Goal: Information Seeking & Learning: Learn about a topic

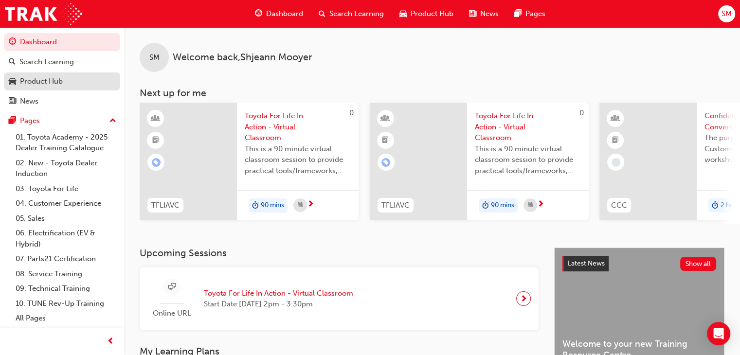
click at [112, 85] on div "Product Hub" at bounding box center [62, 81] width 107 height 12
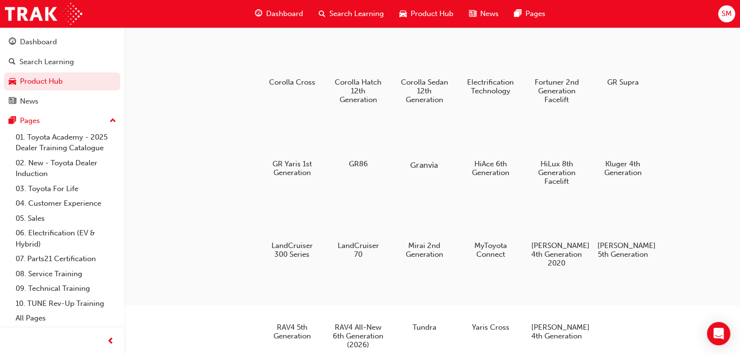
scroll to position [101, 0]
click at [676, 275] on div "4x4 and Towing bZ4X 1st Generation C-HR 2nd Generation Camry 9th Generation Coa…" at bounding box center [494, 161] width 462 height 400
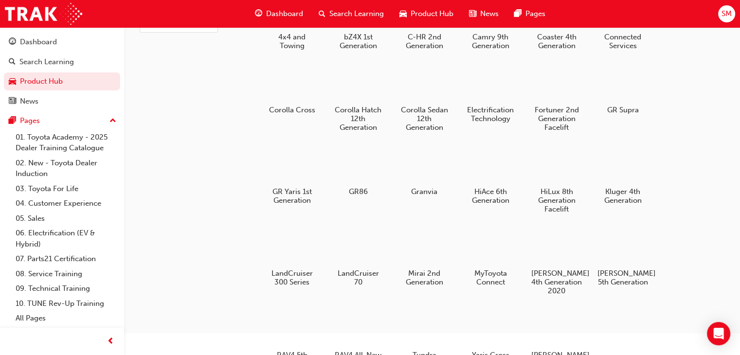
scroll to position [76, 0]
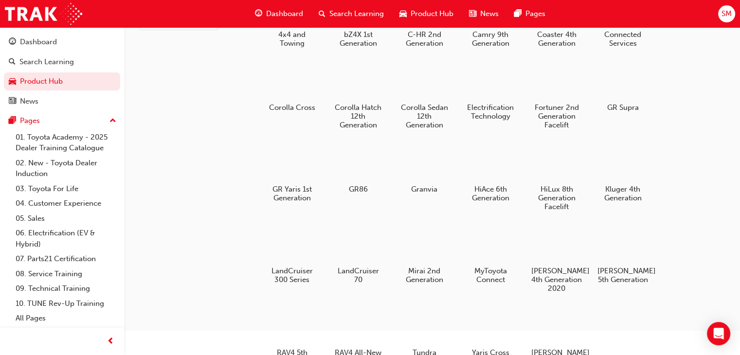
click at [169, 318] on div "Products Segment All Current 4x4 and Towing bZ4X 1st Generation C-HR 2nd Genera…" at bounding box center [370, 127] width 740 height 407
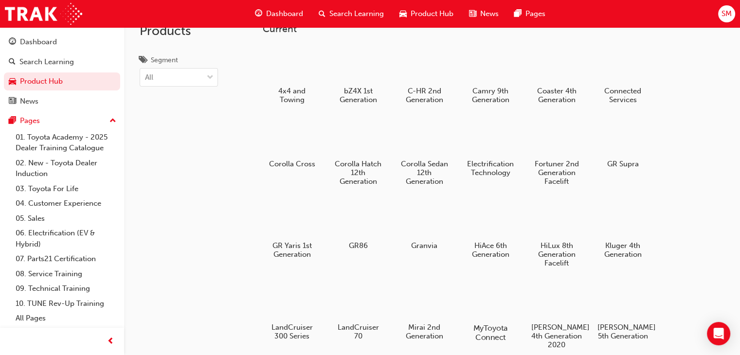
scroll to position [5, 0]
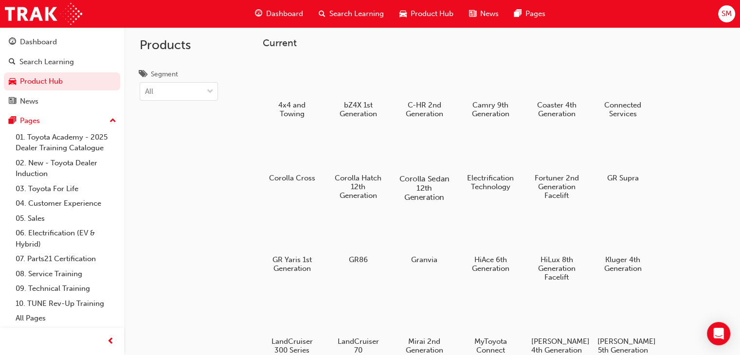
click at [411, 187] on h5 "Corolla Sedan 12th Generation" at bounding box center [425, 188] width 54 height 28
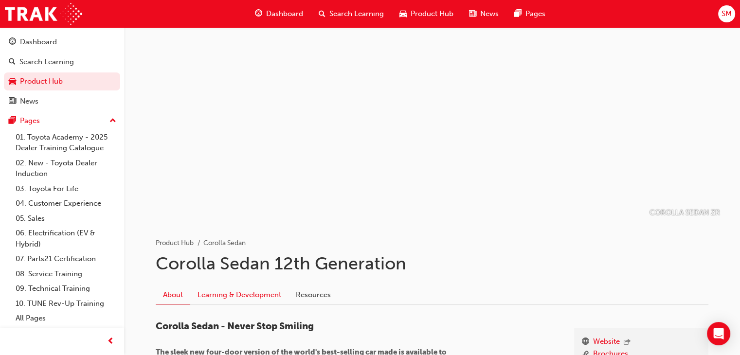
click at [254, 290] on link "Learning & Development" at bounding box center [239, 295] width 98 height 18
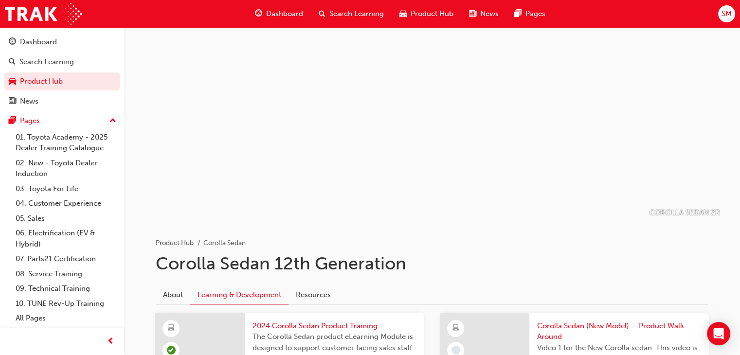
click at [254, 290] on link "Learning & Development" at bounding box center [239, 295] width 98 height 19
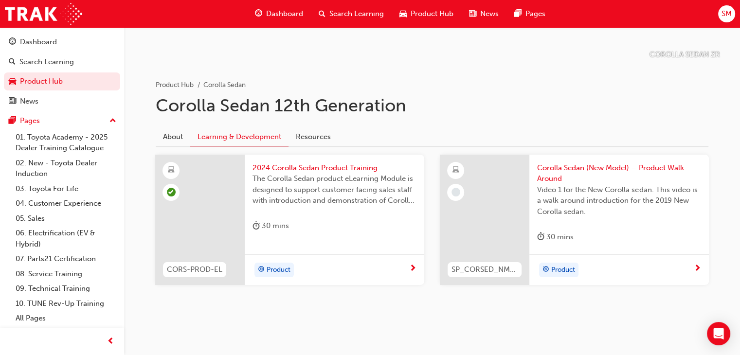
click at [581, 270] on div "Product" at bounding box center [615, 270] width 157 height 15
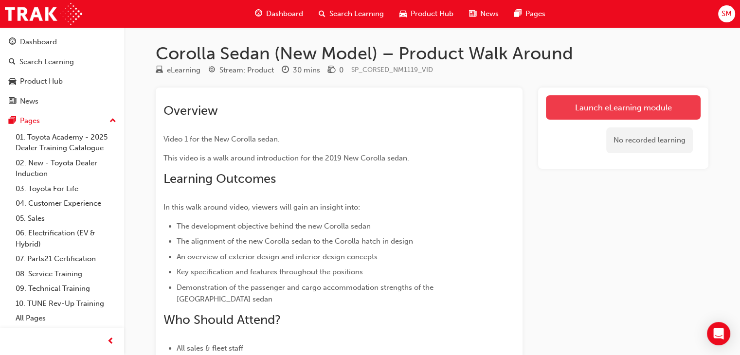
click at [576, 110] on link "Launch eLearning module" at bounding box center [623, 107] width 155 height 24
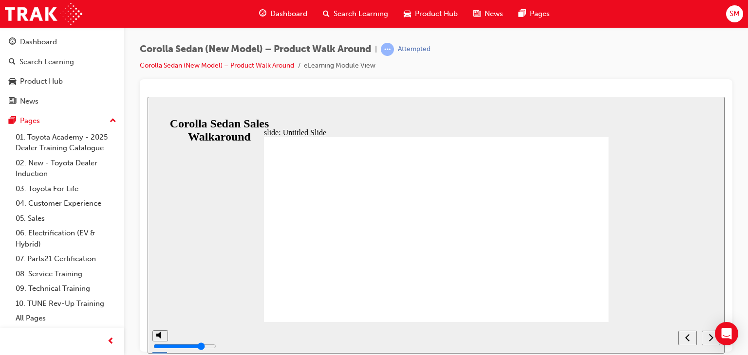
click at [709, 340] on icon "next" at bounding box center [710, 337] width 5 height 9
type input "689400"
click at [185, 270] on div "slide: Untitled Slide Skip navigation. Press enter to return to the slide. Coro…" at bounding box center [435, 224] width 577 height 257
click at [711, 341] on icon "next" at bounding box center [710, 337] width 5 height 9
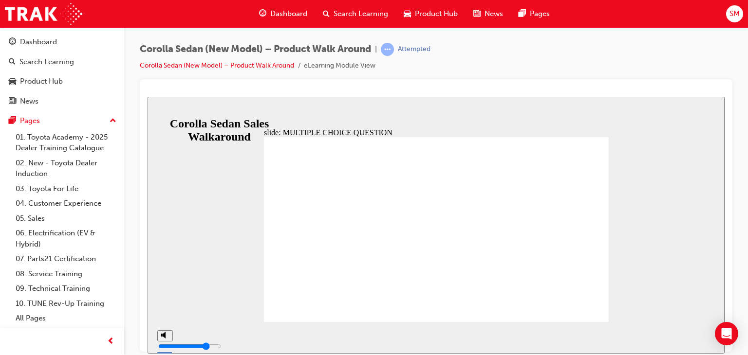
radio input "true"
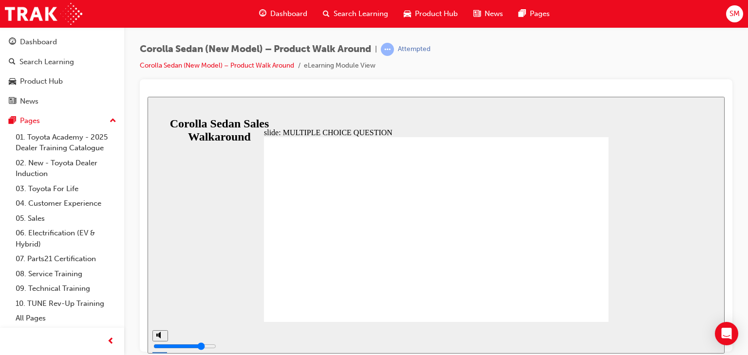
radio input "true"
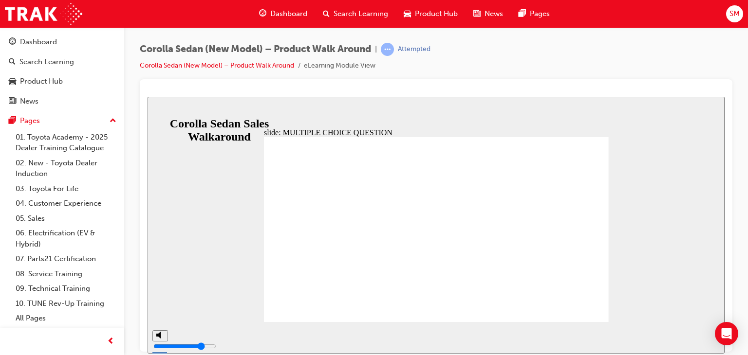
radio input "true"
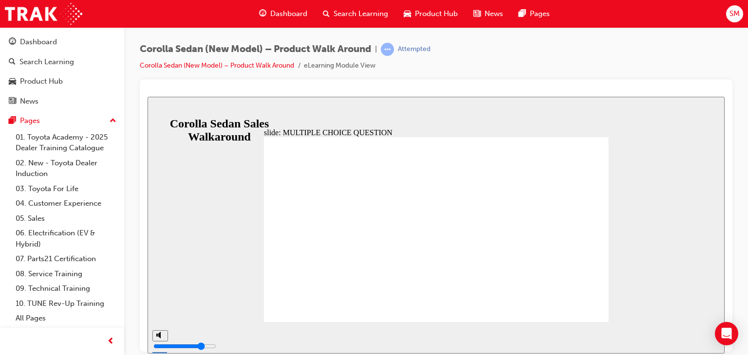
radio input "true"
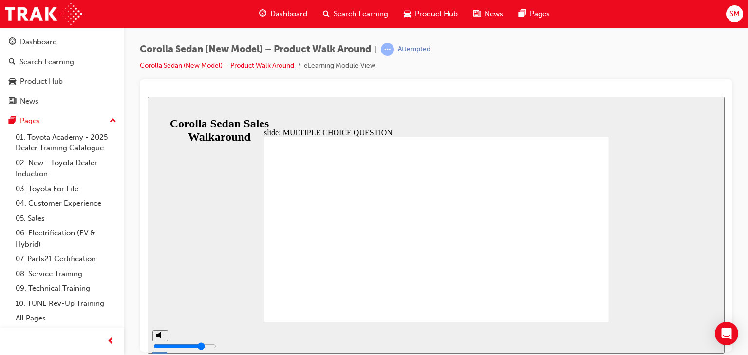
radio input "true"
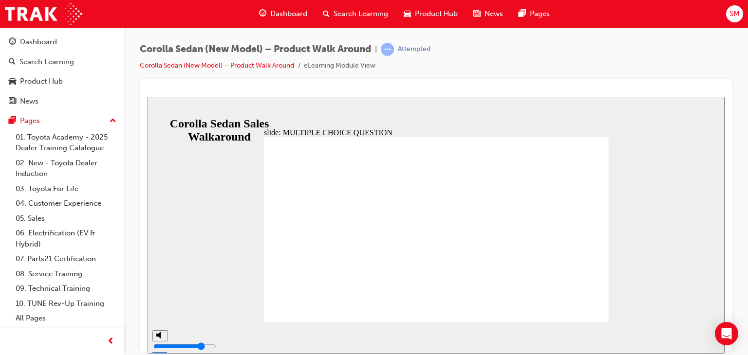
radio input "true"
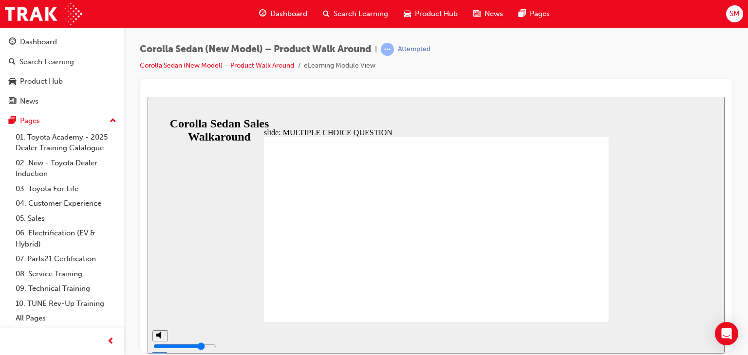
radio input "true"
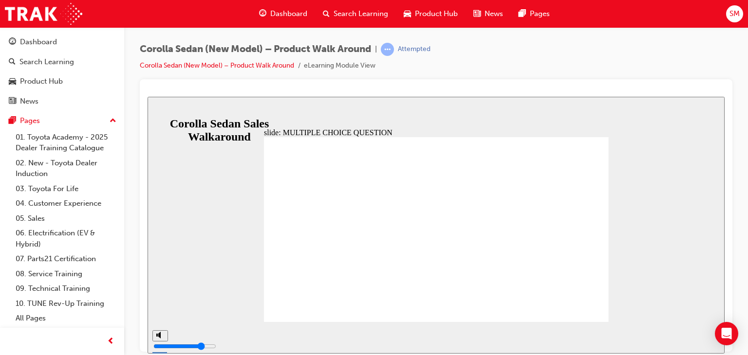
radio input "true"
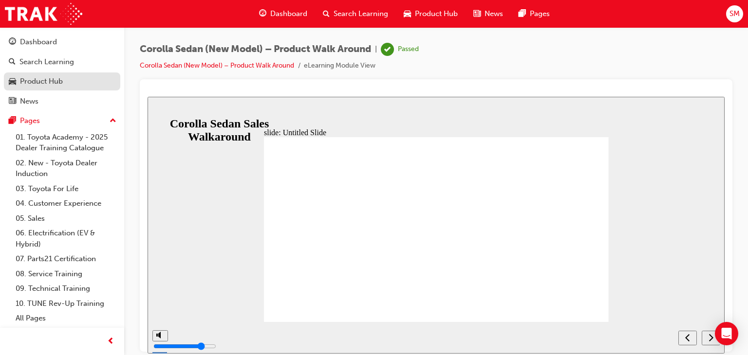
click at [56, 79] on div "Product Hub" at bounding box center [41, 81] width 43 height 11
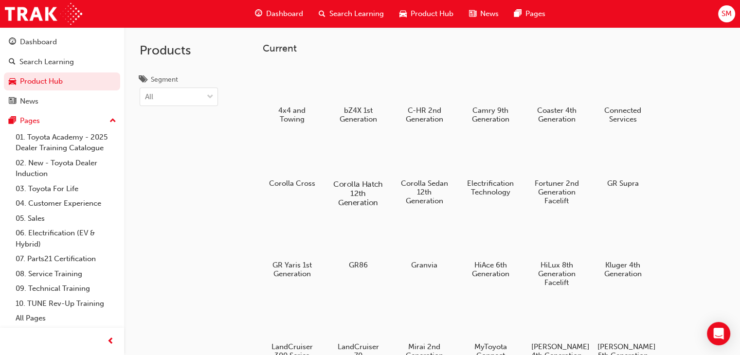
click at [377, 168] on div at bounding box center [358, 156] width 54 height 39
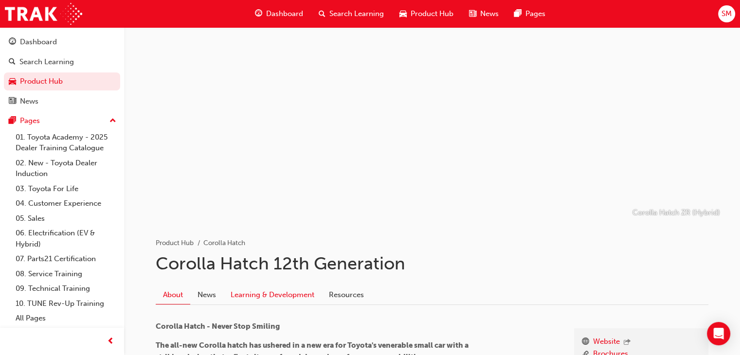
click at [283, 299] on link "Learning & Development" at bounding box center [272, 295] width 98 height 18
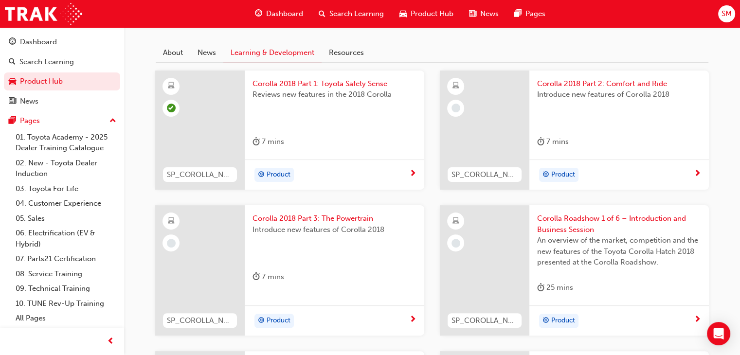
scroll to position [246, 0]
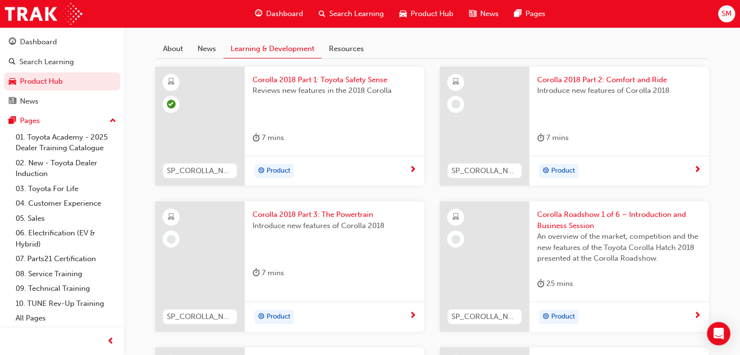
click at [613, 167] on div "Product" at bounding box center [615, 171] width 157 height 15
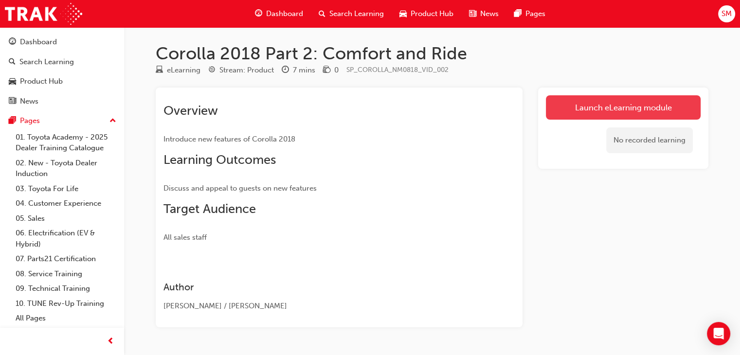
click at [591, 98] on link "Launch eLearning module" at bounding box center [623, 107] width 155 height 24
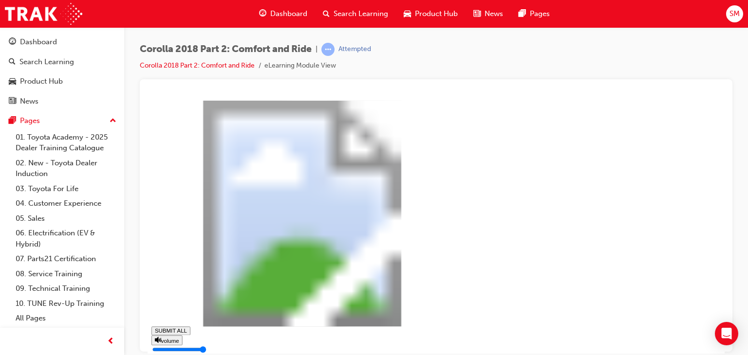
click at [453, 296] on rect at bounding box center [302, 213] width 302 height 226
type input "0.082"
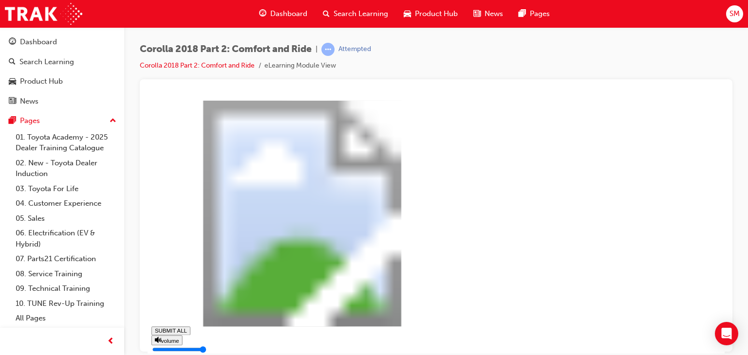
type input "0"
type input "0.084"
type input "1"
type input "0.085"
type input "1"
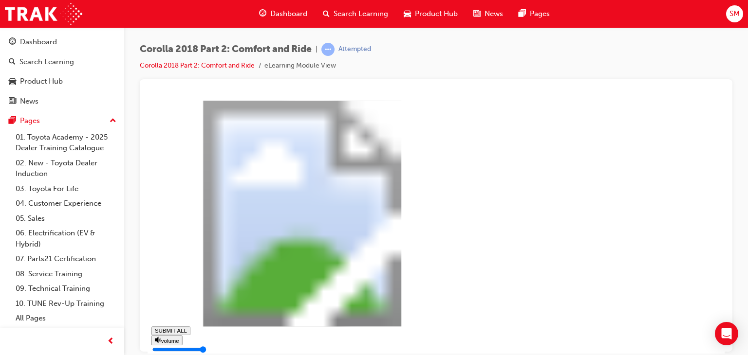
type input "0.086"
type input "1"
type input "0.087"
type input "1"
type input "0.089"
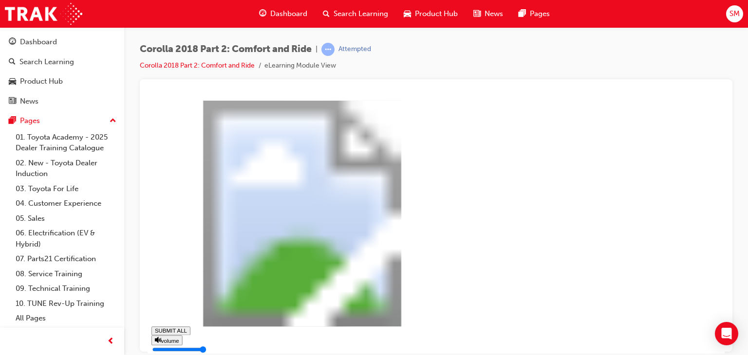
type input "2"
type input "0.09"
type input "2"
type input "0.091"
type input "2"
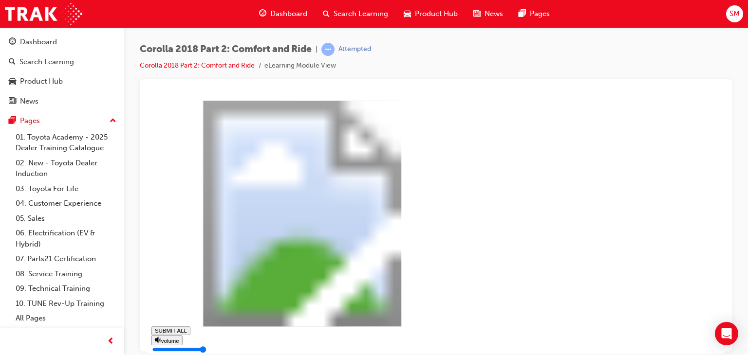
type input "0.093"
type input "2"
type input "0.094"
type input "3"
type input "0.095"
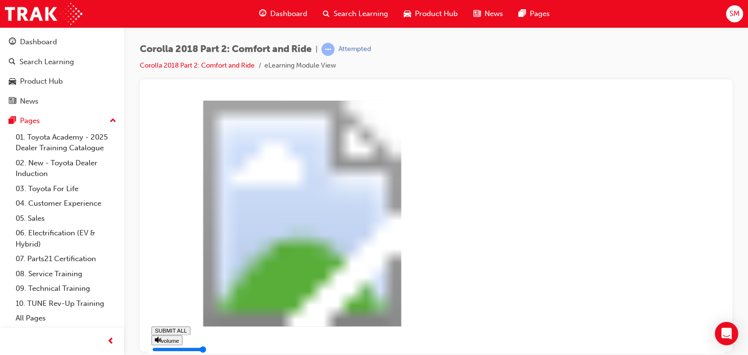
type input "3"
type input "0.097"
type input "3"
type input "0.098"
type input "3"
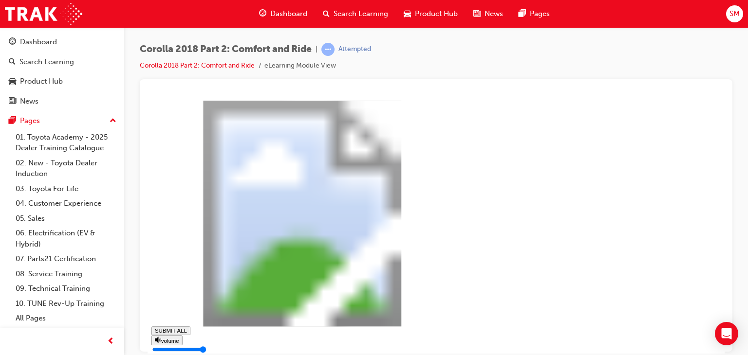
type input "0.099"
type input "4"
type input "0.1"
type input "4"
type input "0.102"
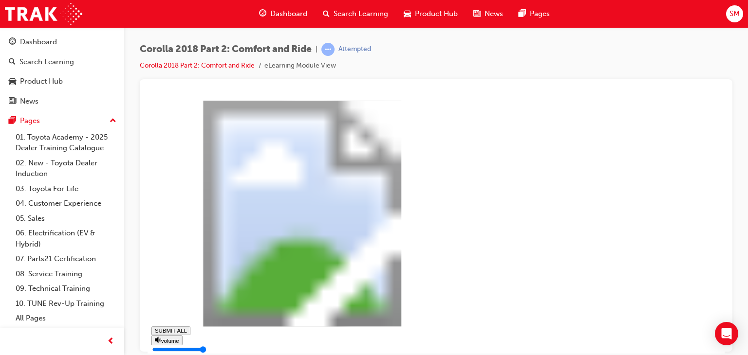
type input "4"
type input "0.103"
type input "4"
type input "0.104"
type input "5"
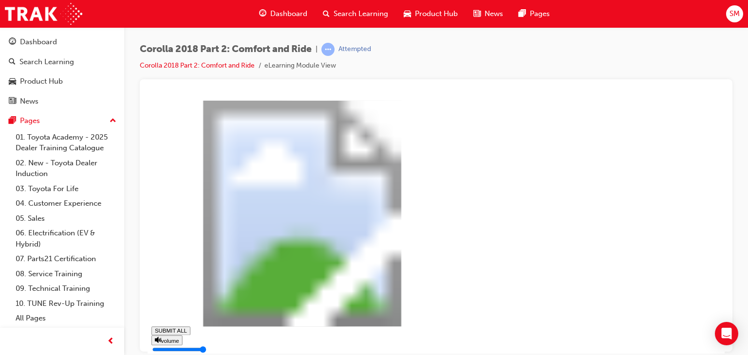
type input "0.106"
type input "5"
type input "0.107"
type input "5"
type input "0.108"
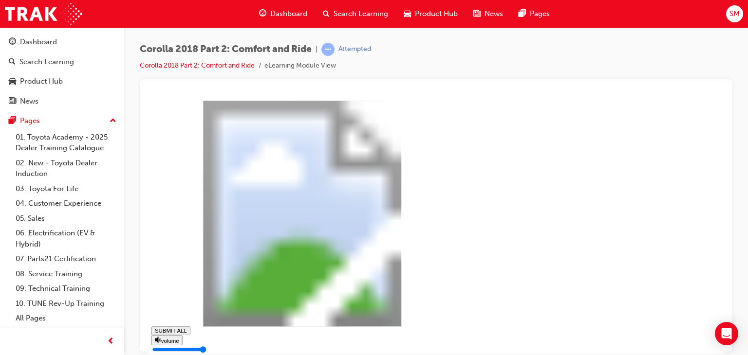
type input "6"
type input "0.11"
type input "6"
type input "0.111"
type input "6"
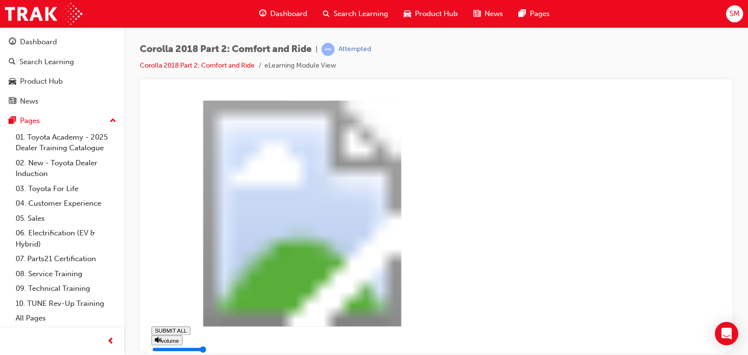
type input "0.112"
type input "6"
type input "0.113"
type input "7"
type input "0.115"
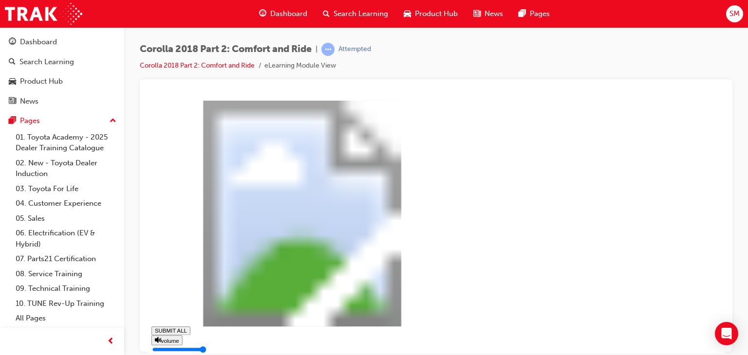
type input "7"
type input "0.116"
type input "7"
type input "0.117"
type input "7"
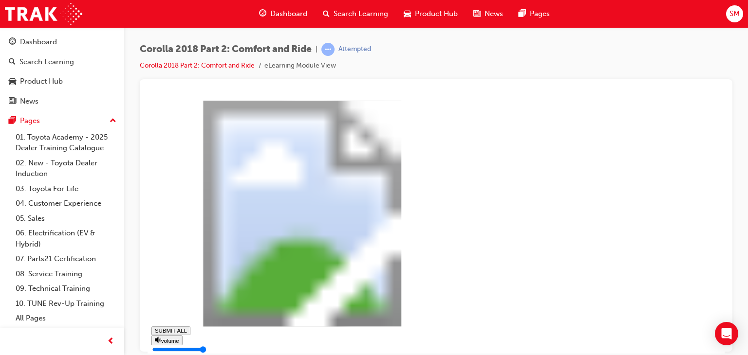
type input "0.119"
type input "8"
type input "0.12"
type input "8"
type input "0.121"
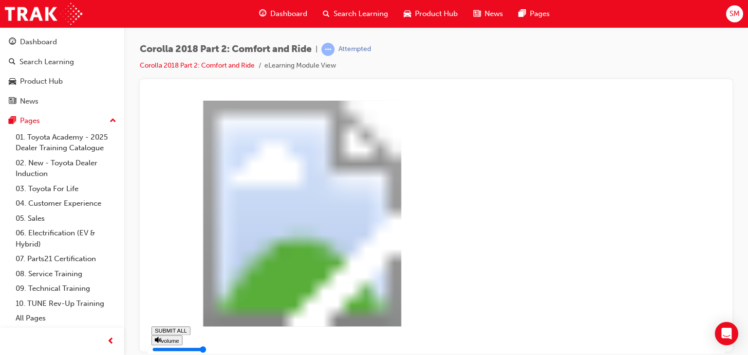
type input "8"
type input "0.123"
type input "8"
type input "0.124"
type input "9"
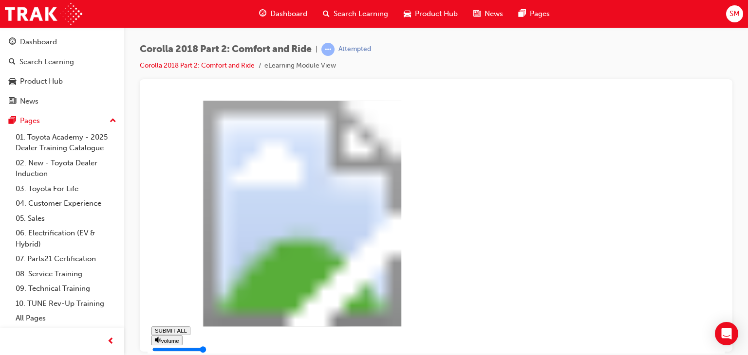
type input "0.125"
type input "9"
type input "0.127"
type input "9"
type input "0.128"
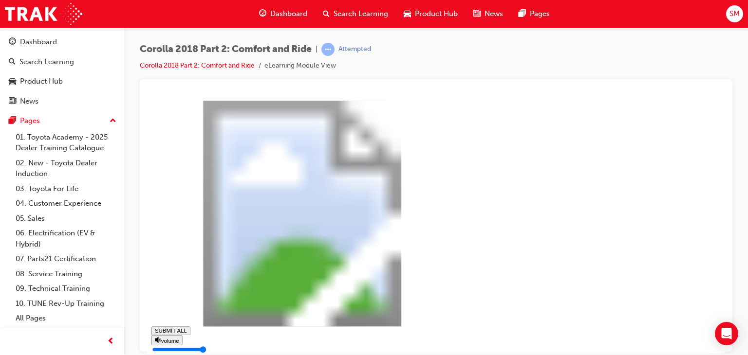
type input "10"
type input "0.129"
type input "10"
type input "0.13"
type input "10"
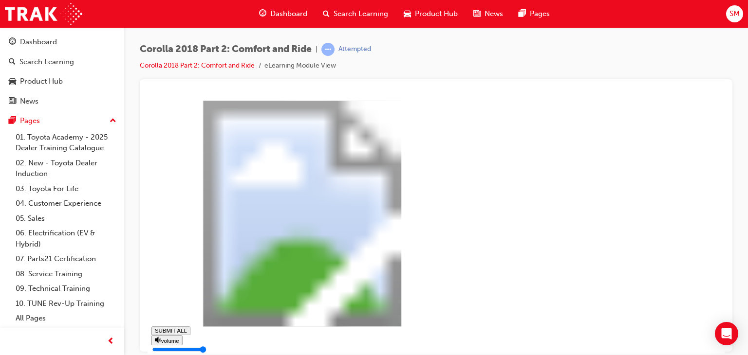
type input "0.132"
type input "10"
type input "0.133"
type input "11"
type input "0.134"
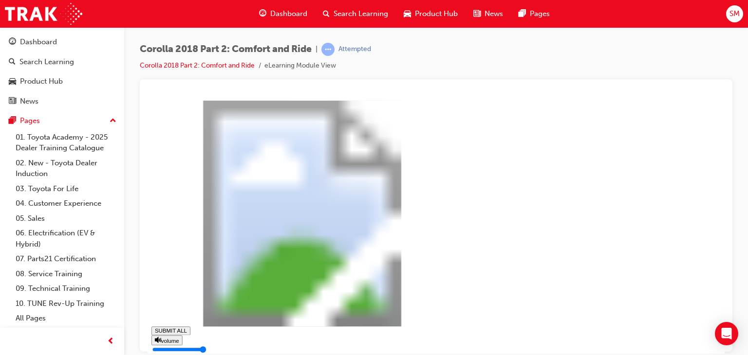
type input "11"
type input "0.136"
type input "11"
type input "0.137"
type input "11"
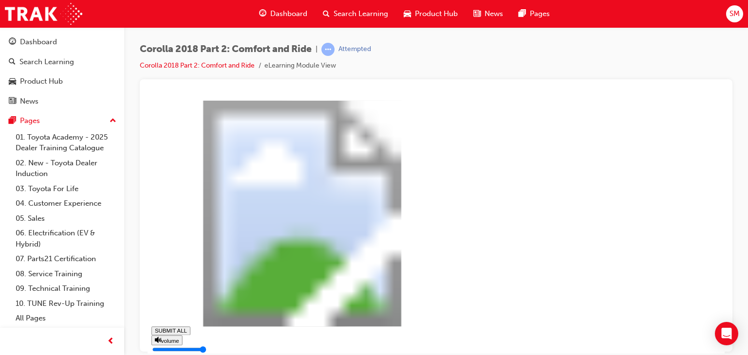
type input "0.138"
type input "12"
type input "0.139"
type input "12"
type input "0.141"
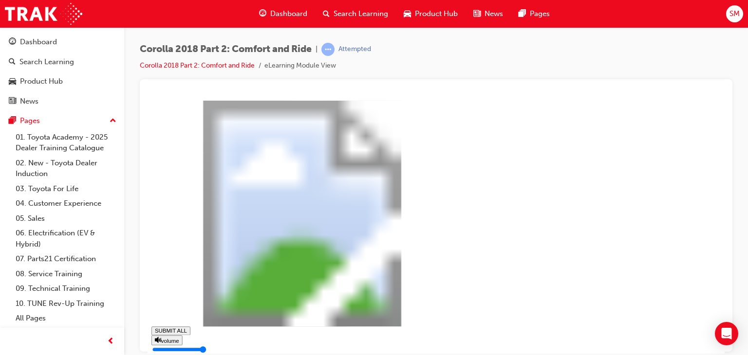
type input "12"
type input "0.142"
type input "12"
type input "0.143"
type input "13"
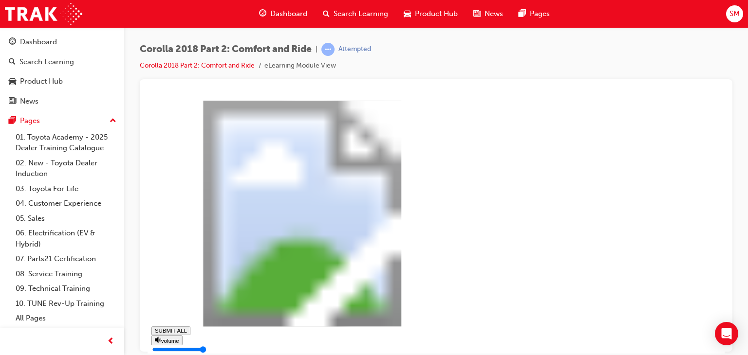
type input "0.145"
type input "13"
type input "0.146"
type input "13"
type input "0.147"
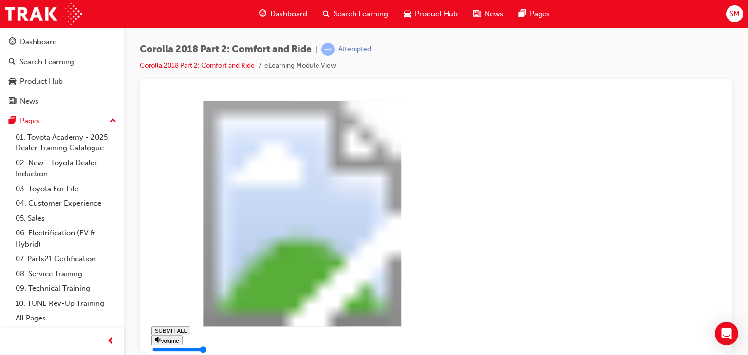
type input "14"
type input "0.149"
type input "14"
type input "0.15"
type input "14"
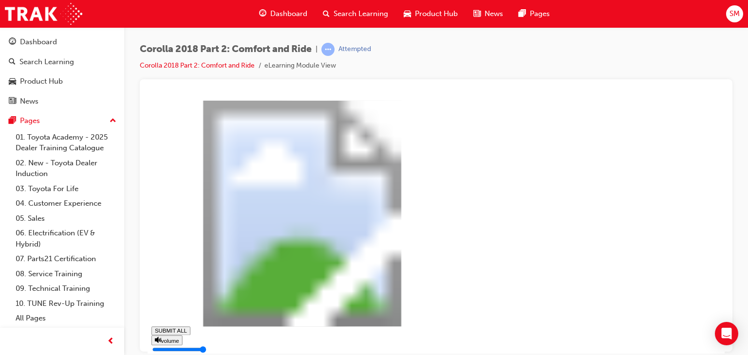
type input "0.151"
type input "14"
type input "0.152"
type input "15"
type input "0.154"
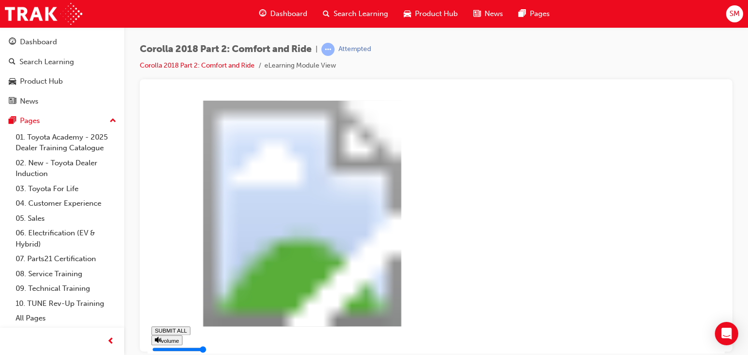
type input "15"
type input "0.155"
type input "15"
type input "0.156"
type input "15"
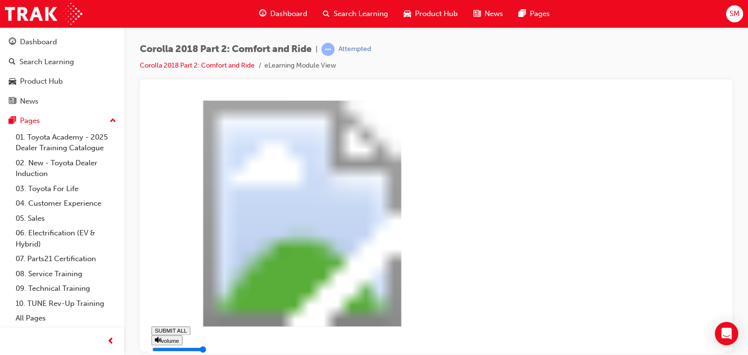
type input "0.158"
type input "16"
type input "0.159"
type input "16"
type input "0.16"
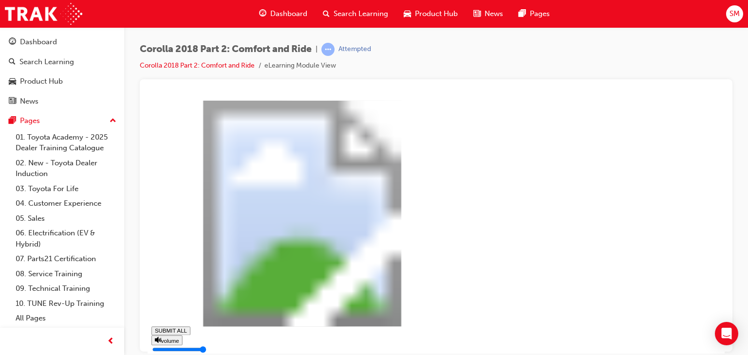
type input "16"
type input "0.162"
type input "16"
type input "0.163"
type input "17"
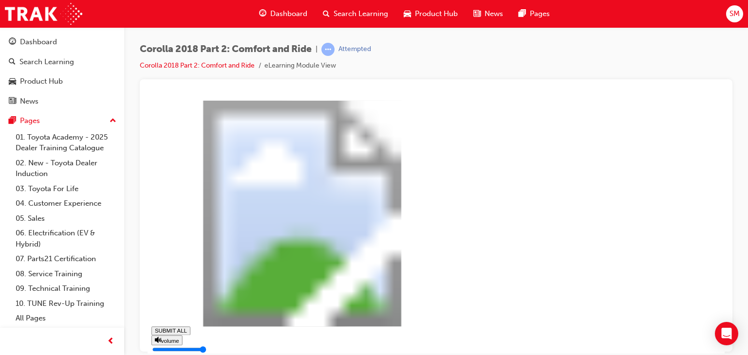
type input "0.164"
type input "17"
type input "0.166"
type input "17"
type input "0.167"
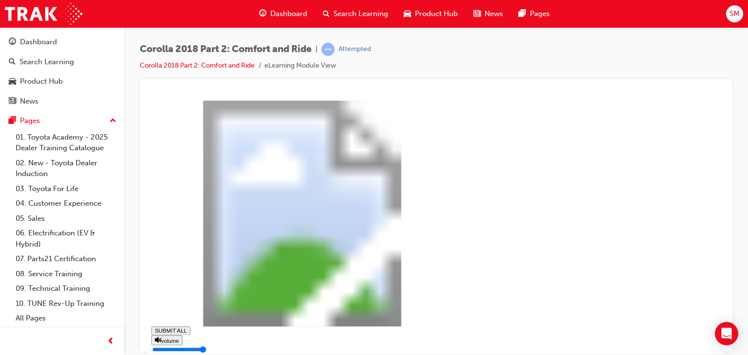
type input "18"
type input "0.168"
type input "18"
type input "0.169"
type input "18"
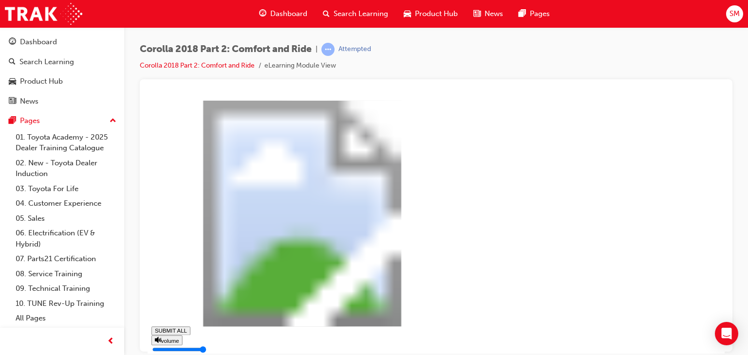
type input "0.171"
type input "18"
type input "0.172"
type input "19"
type input "0.173"
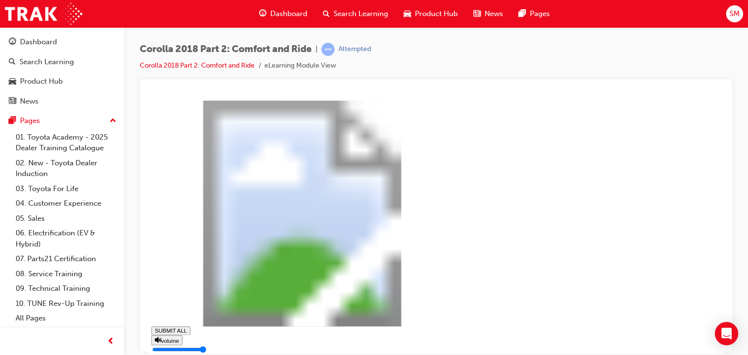
type input "19"
type input "0.175"
type input "19"
type input "0.176"
type input "19"
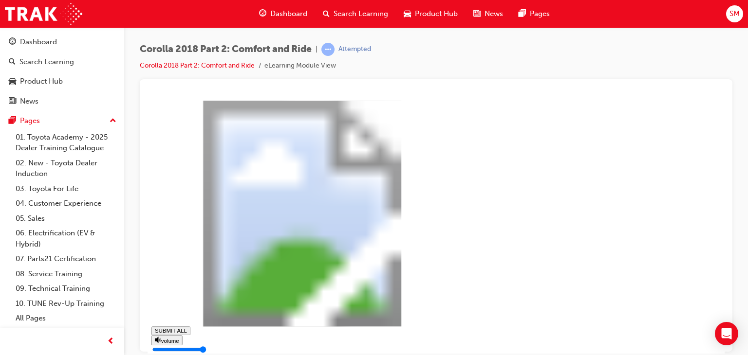
type input "0.177"
type input "20"
type input "0.179"
type input "20"
type input "0.18"
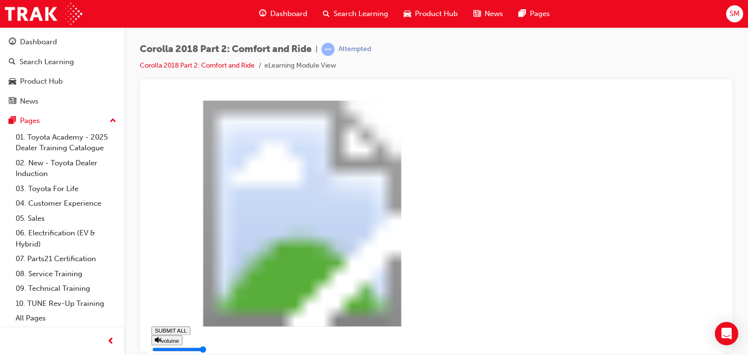
type input "20"
type input "0.181"
type input "20"
type input "0.182"
type input "21"
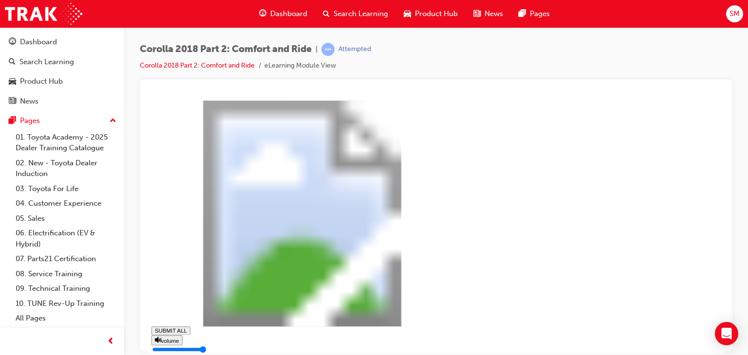
type input "0.184"
type input "21"
type input "0.185"
type input "21"
type input "0.186"
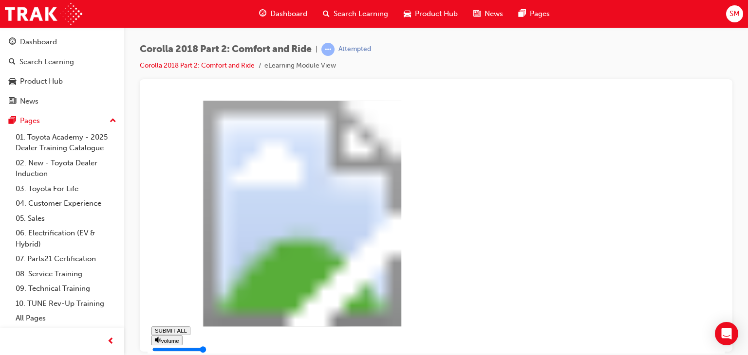
type input "21"
type input "0.188"
type input "22"
type input "0.189"
type input "22"
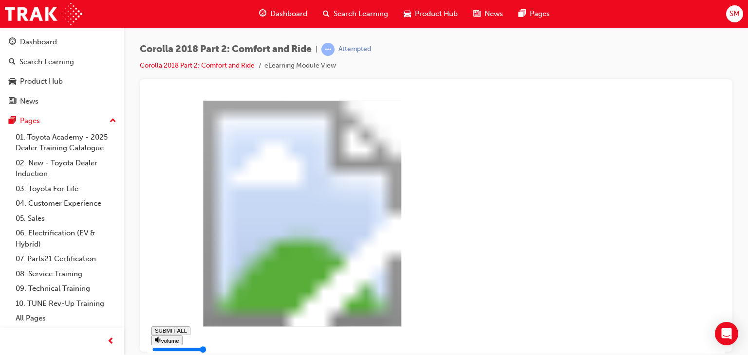
type input "0.19"
type input "22"
type input "0.192"
type input "23"
type input "0.193"
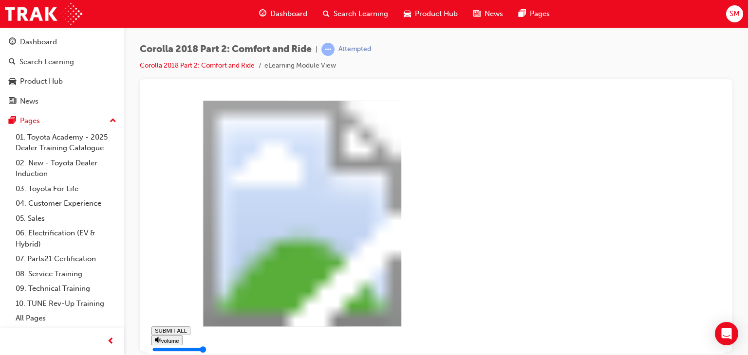
type input "23"
type input "0.194"
type input "23"
type input "0.195"
type input "23"
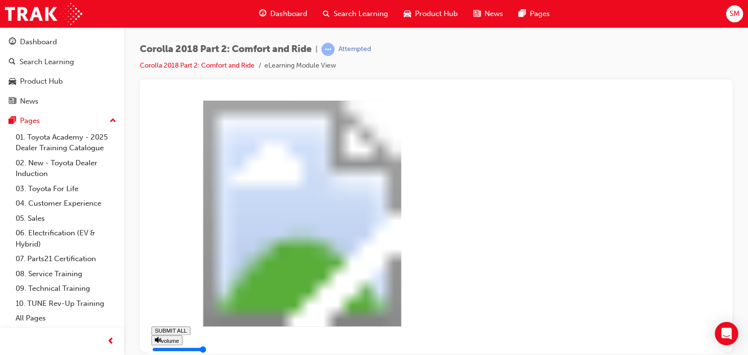
type input "0.197"
type input "24"
type input "0.198"
type input "24"
type input "0.199"
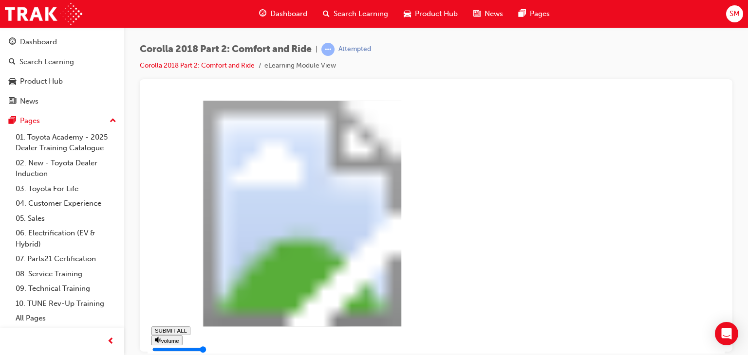
type input "24"
type input "0.201"
type input "24"
type input "0.202"
type input "25"
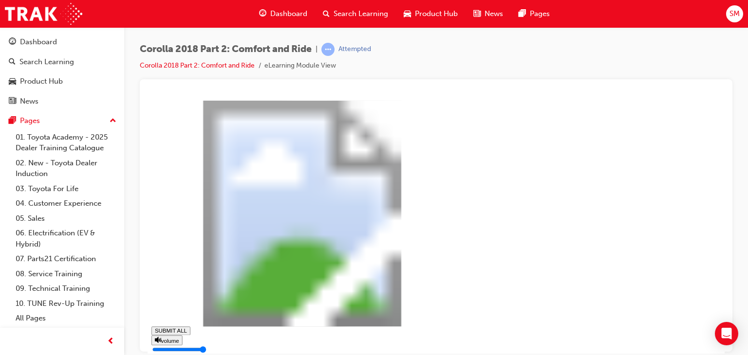
type input "0.203"
type input "25"
type input "0.205"
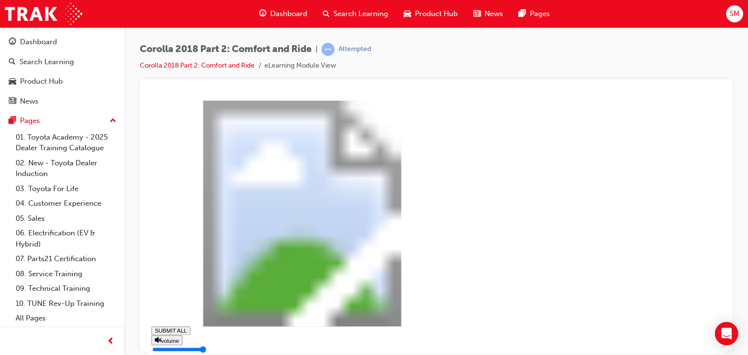
drag, startPoint x: 409, startPoint y: 239, endPoint x: 417, endPoint y: 214, distance: 26.0
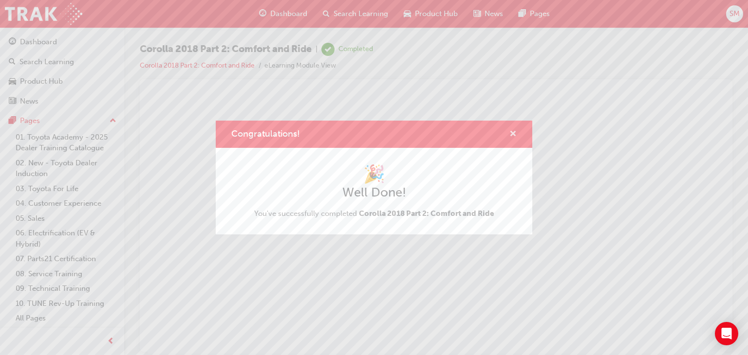
click at [513, 137] on span "cross-icon" at bounding box center [512, 134] width 7 height 9
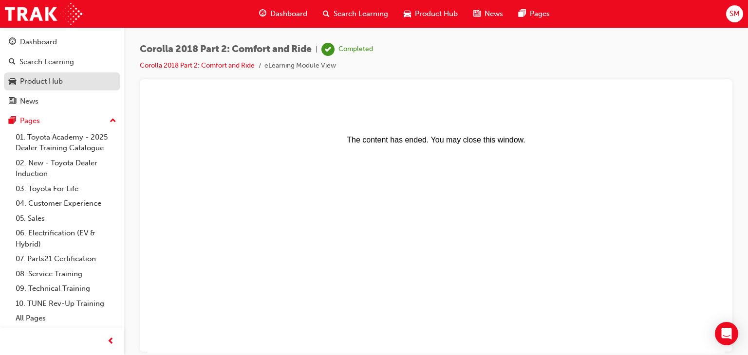
click at [109, 74] on link "Product Hub" at bounding box center [62, 82] width 116 height 18
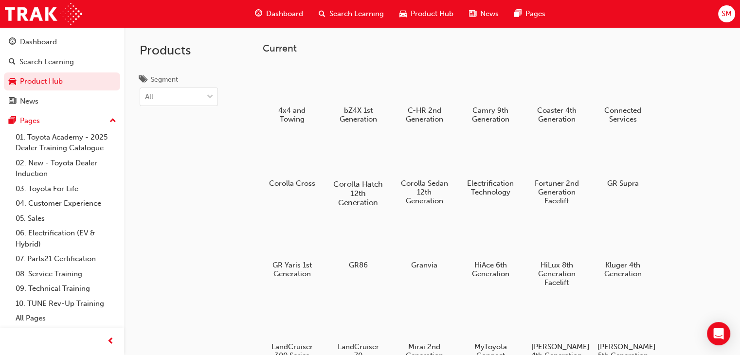
click at [357, 162] on div at bounding box center [358, 156] width 54 height 39
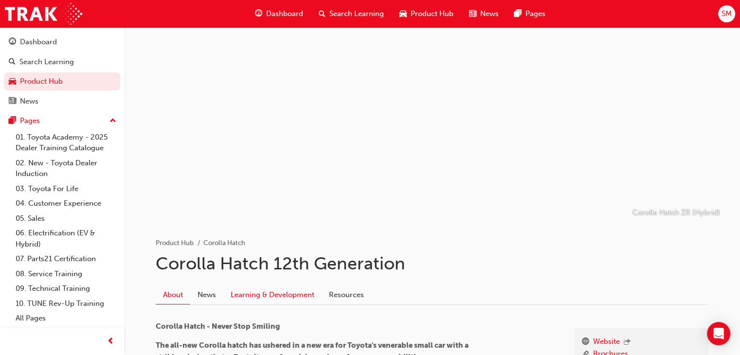
click at [288, 298] on link "Learning & Development" at bounding box center [272, 295] width 98 height 18
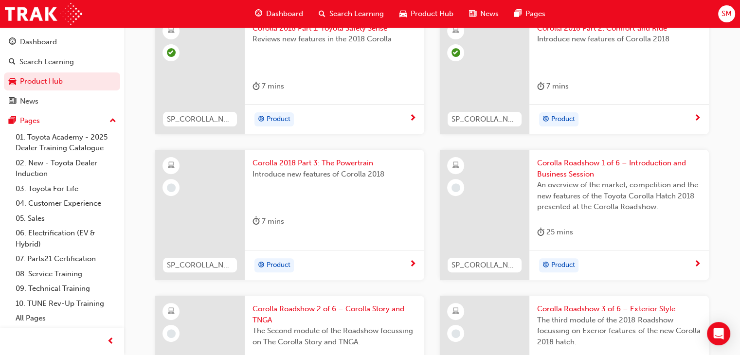
scroll to position [320, 0]
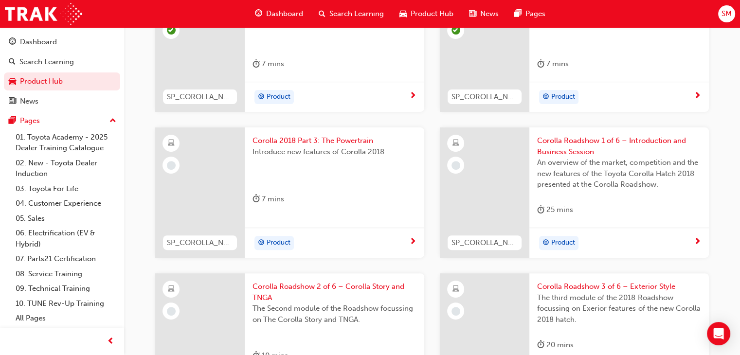
click at [375, 230] on div "Product" at bounding box center [335, 243] width 180 height 31
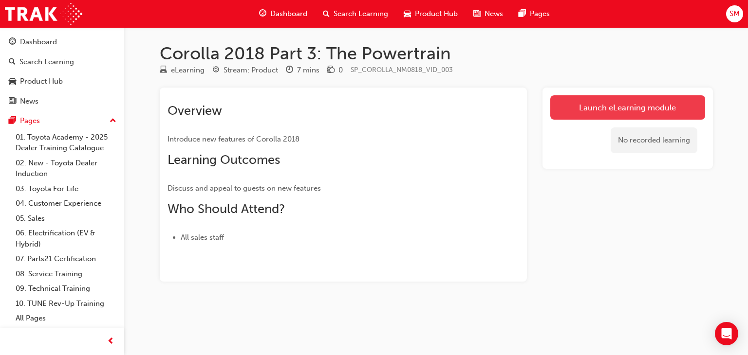
click at [582, 111] on link "Launch eLearning module" at bounding box center [627, 107] width 155 height 24
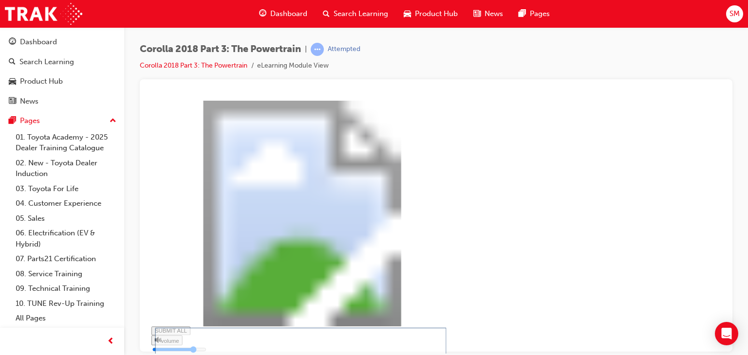
click at [461, 348] on div "Question 3 Go or a test drive that matches his driving habits in the hybrid. S…" at bounding box center [306, 246] width 310 height 292
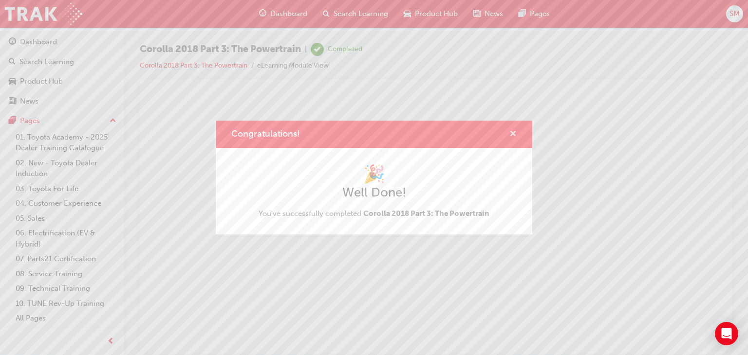
click at [514, 130] on span "cross-icon" at bounding box center [512, 134] width 7 height 9
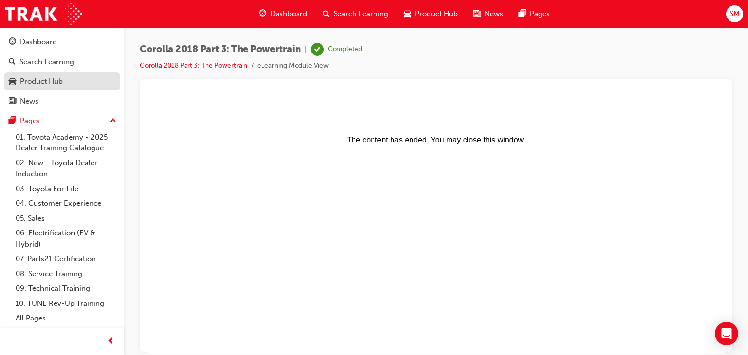
click at [98, 78] on div "Product Hub" at bounding box center [62, 81] width 107 height 12
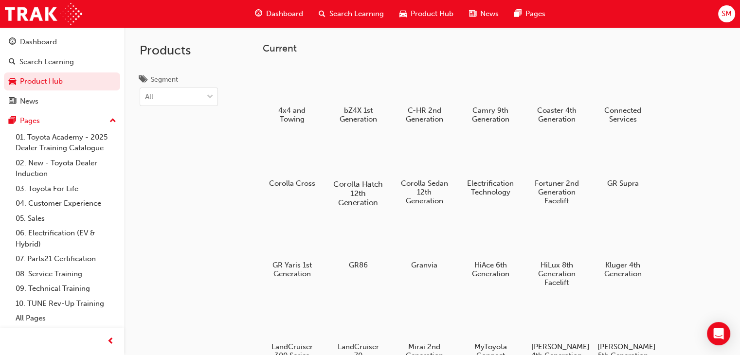
click at [339, 150] on div at bounding box center [358, 156] width 54 height 39
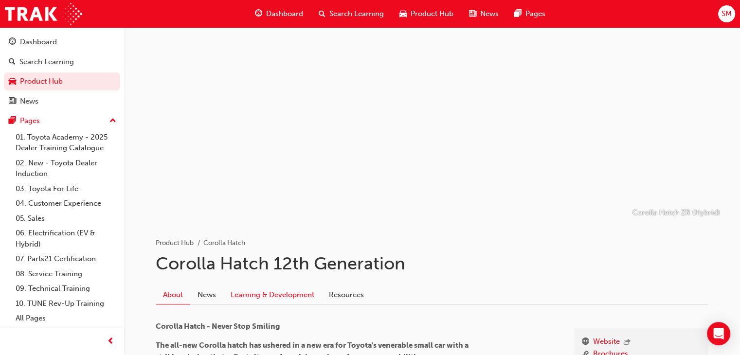
click at [283, 301] on link "Learning & Development" at bounding box center [272, 295] width 98 height 18
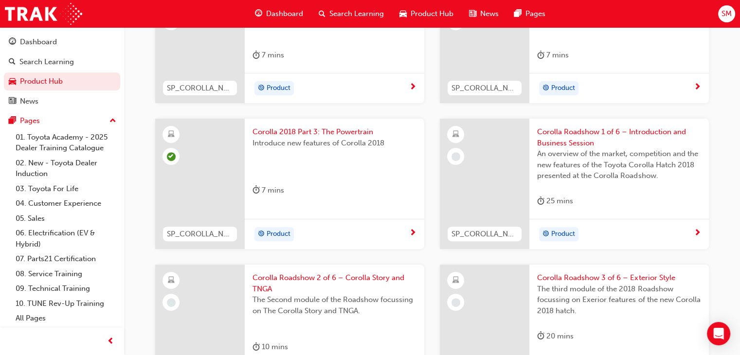
scroll to position [330, 0]
click at [671, 228] on div "Product" at bounding box center [615, 233] width 157 height 15
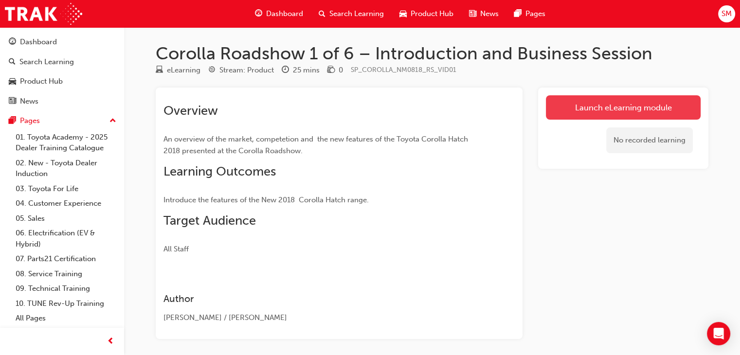
click at [638, 110] on link "Launch eLearning module" at bounding box center [623, 107] width 155 height 24
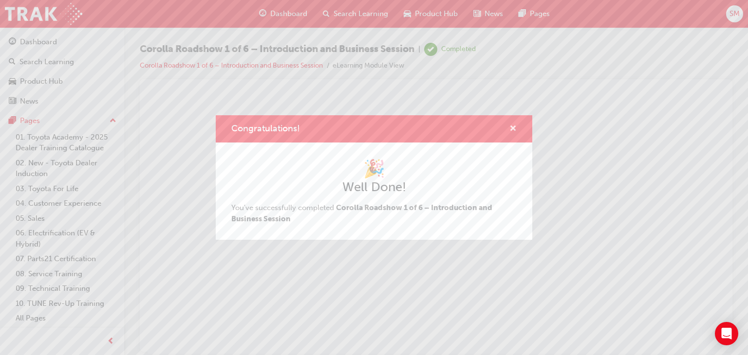
click at [514, 130] on span "cross-icon" at bounding box center [512, 129] width 7 height 9
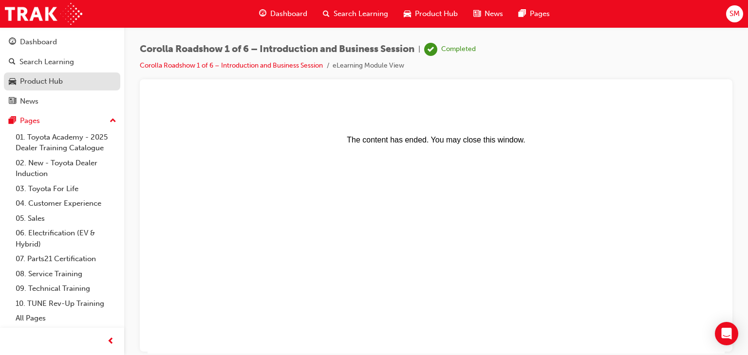
click at [54, 82] on div "Product Hub" at bounding box center [41, 81] width 43 height 11
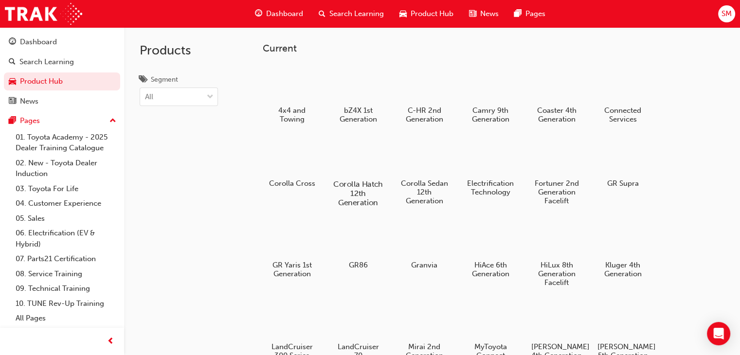
click at [364, 173] on div at bounding box center [358, 156] width 54 height 39
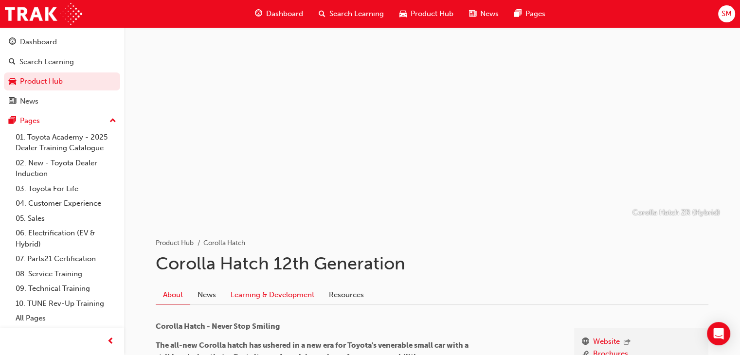
click at [283, 290] on link "Learning & Development" at bounding box center [272, 295] width 98 height 18
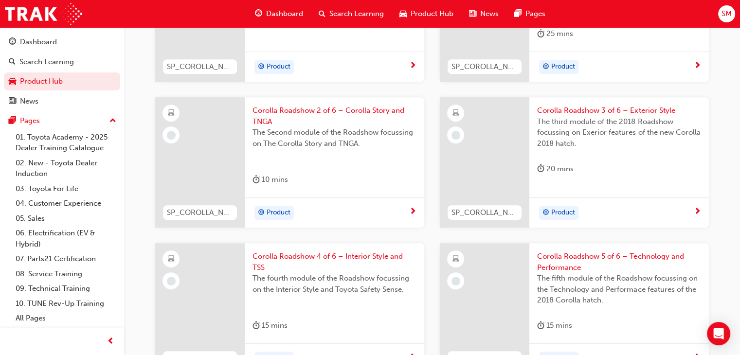
scroll to position [497, 0]
click at [408, 213] on div "Product" at bounding box center [331, 212] width 157 height 15
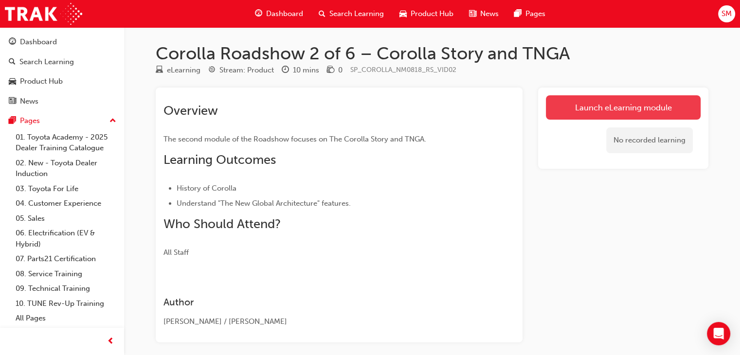
click at [590, 110] on link "Launch eLearning module" at bounding box center [623, 107] width 155 height 24
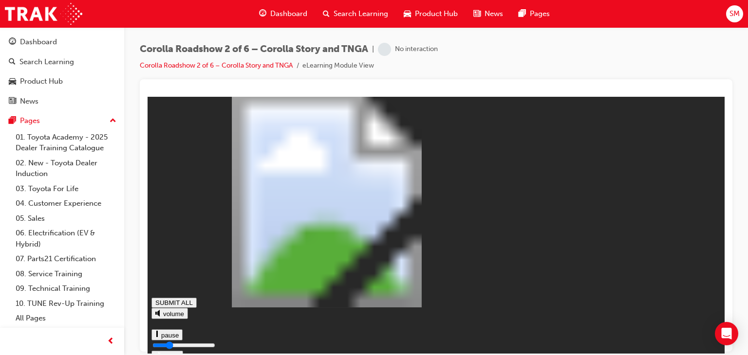
click at [519, 110] on rect at bounding box center [327, 199] width 386 height 217
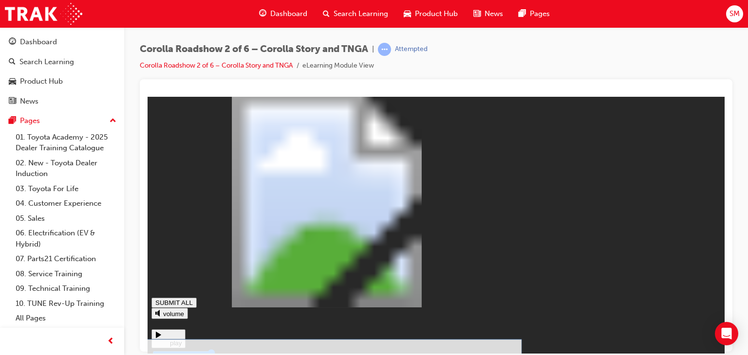
drag, startPoint x: 421, startPoint y: 255, endPoint x: 459, endPoint y: 198, distance: 68.7
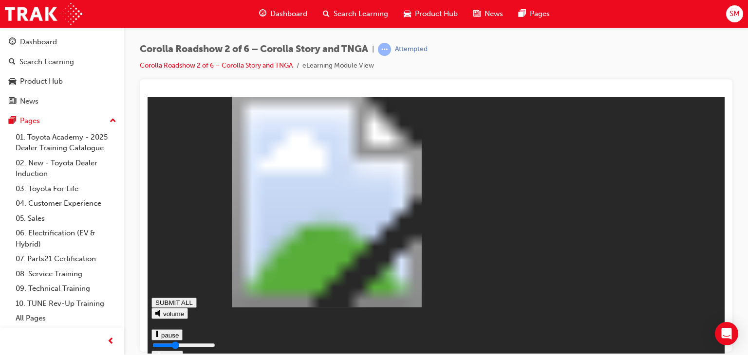
type input "0.401"
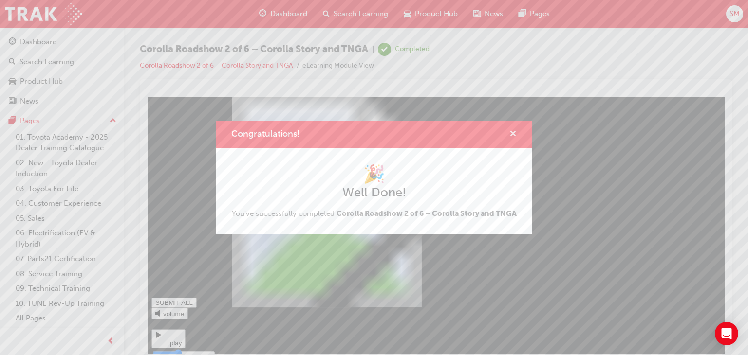
click at [513, 130] on span "cross-icon" at bounding box center [512, 134] width 7 height 9
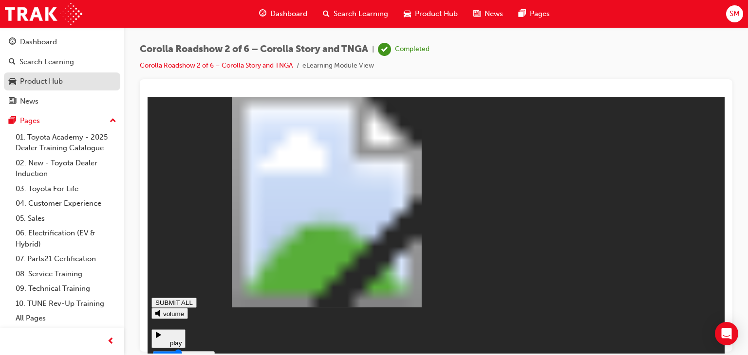
click at [43, 73] on link "Product Hub" at bounding box center [62, 82] width 116 height 18
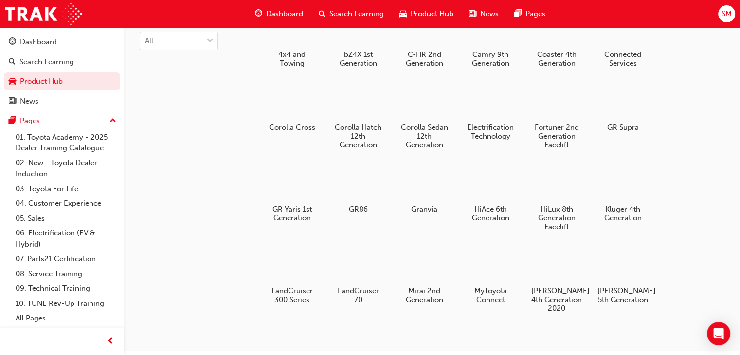
scroll to position [54, 0]
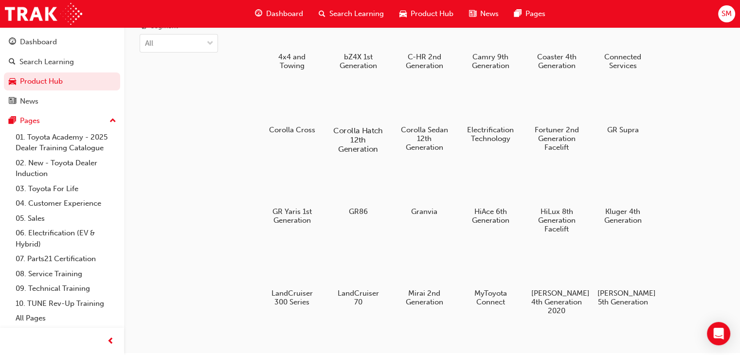
click at [364, 134] on h5 "Corolla Hatch 12th Generation" at bounding box center [358, 140] width 54 height 28
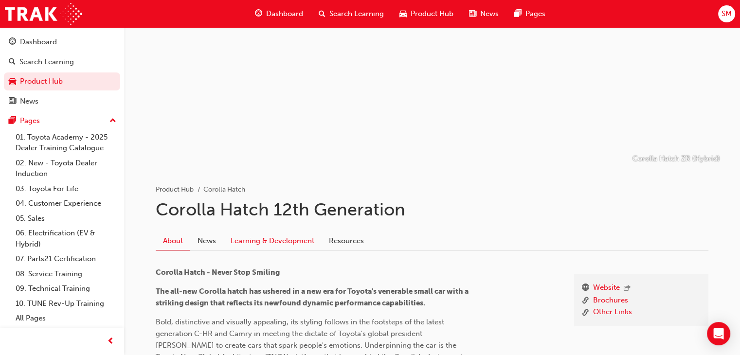
click at [298, 240] on link "Learning & Development" at bounding box center [272, 241] width 98 height 18
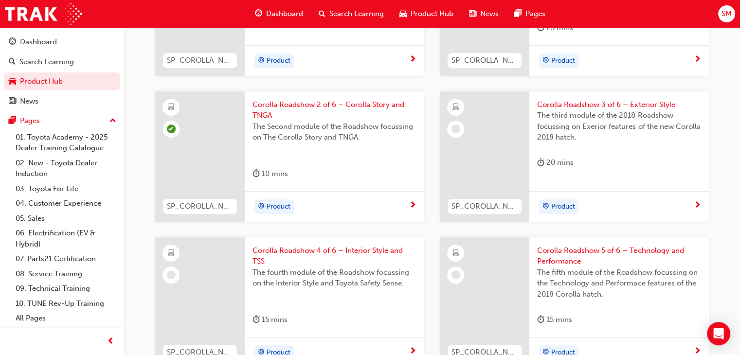
scroll to position [507, 0]
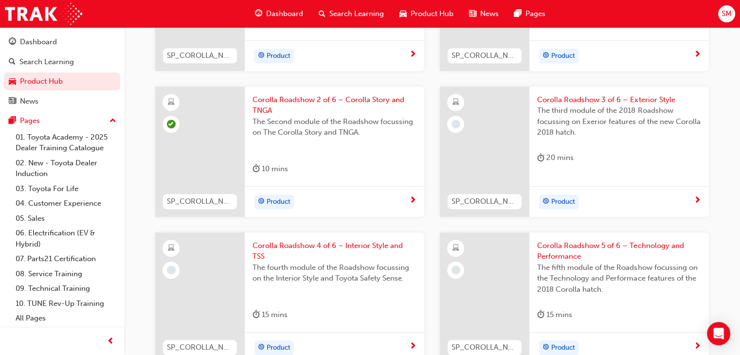
click at [600, 209] on div "Product" at bounding box center [620, 201] width 180 height 31
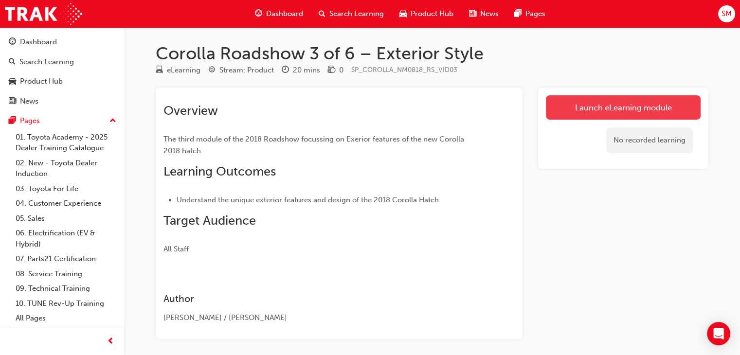
click at [593, 111] on link "Launch eLearning module" at bounding box center [623, 107] width 155 height 24
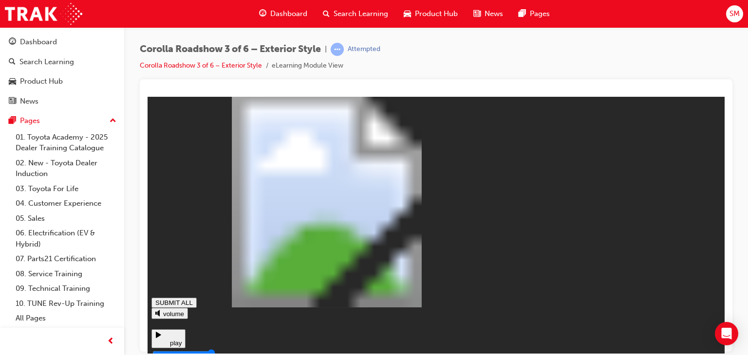
click at [673, 289] on div "The video below explains the Exterior eatures o the New Corolla" at bounding box center [435, 198] width 569 height 197
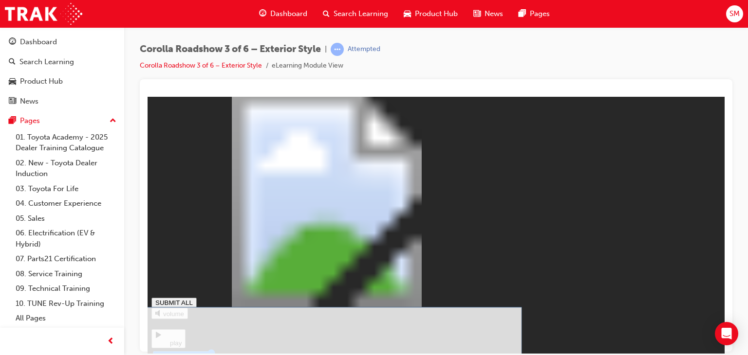
drag, startPoint x: 414, startPoint y: 186, endPoint x: 411, endPoint y: 208, distance: 21.6
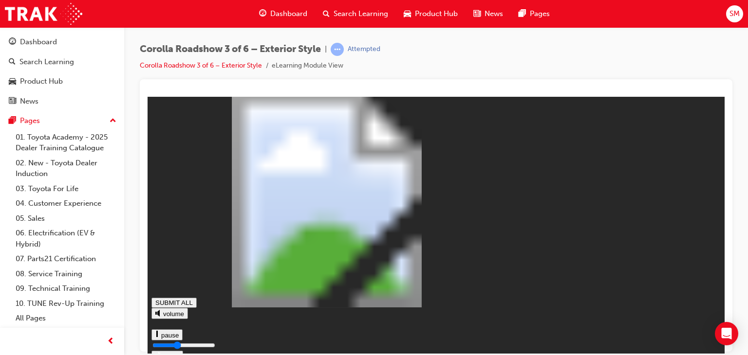
type input "0.415"
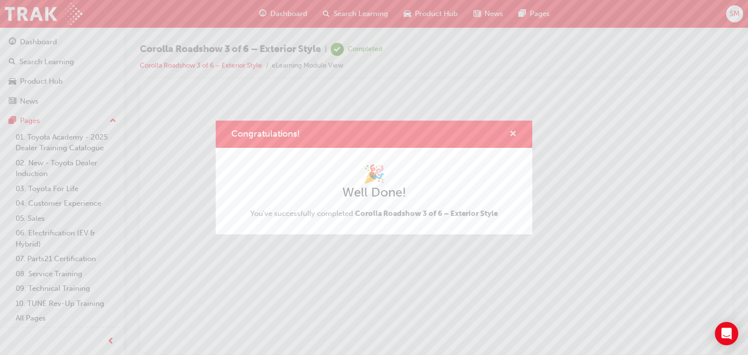
click at [512, 132] on span "cross-icon" at bounding box center [512, 134] width 7 height 9
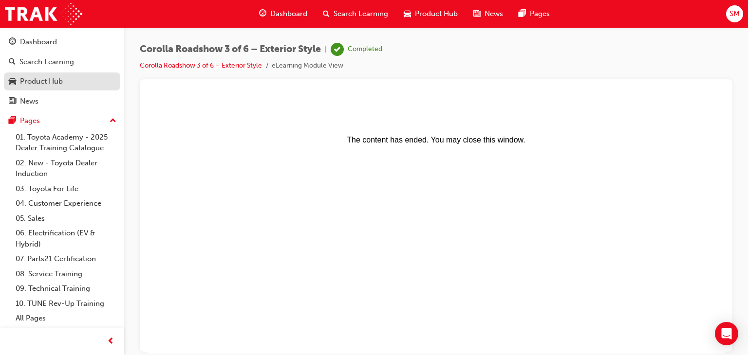
click at [86, 79] on div "Product Hub" at bounding box center [62, 81] width 107 height 12
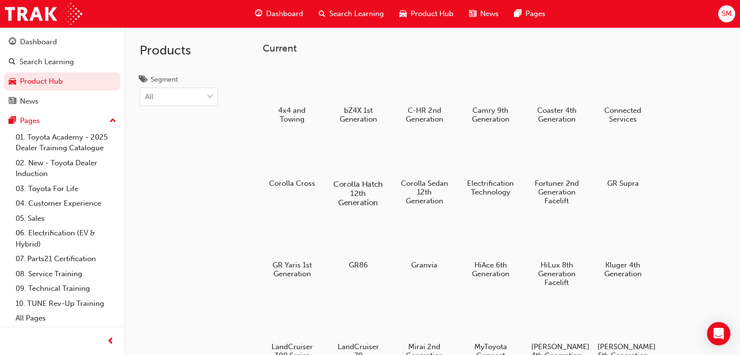
click at [347, 167] on div at bounding box center [358, 156] width 54 height 39
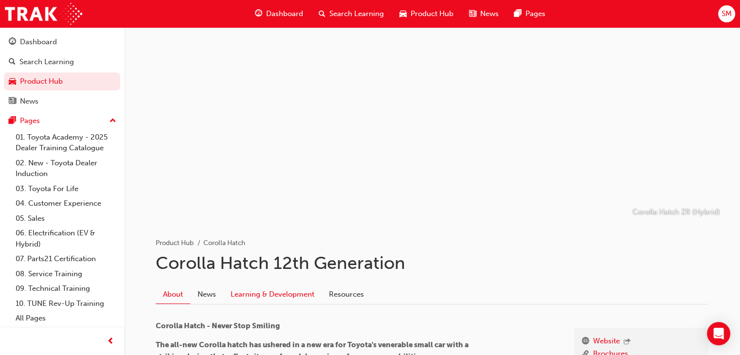
click at [290, 301] on link "Learning & Development" at bounding box center [272, 295] width 98 height 18
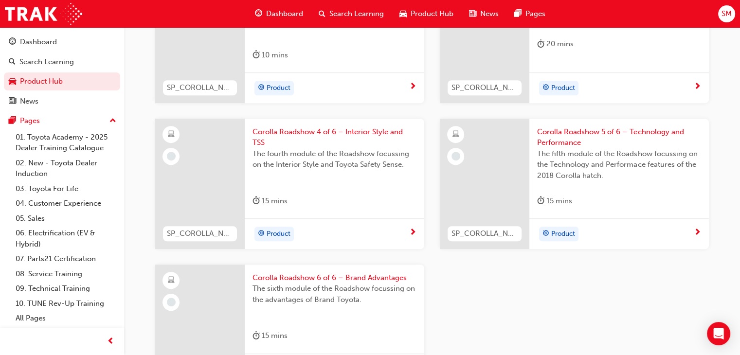
scroll to position [623, 0]
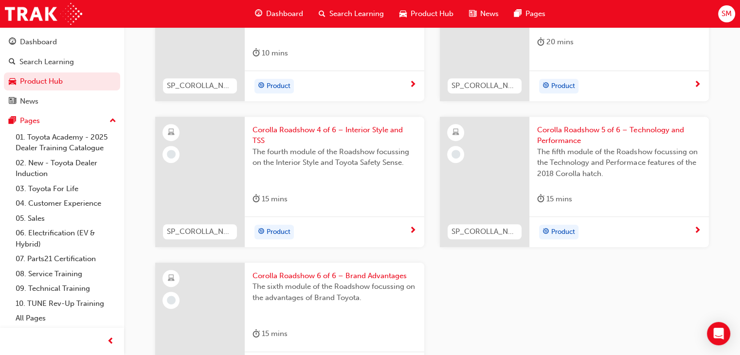
click at [657, 230] on div "Product" at bounding box center [615, 232] width 157 height 15
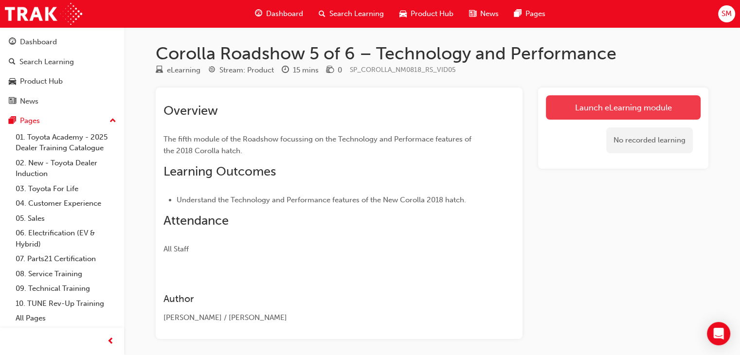
click at [596, 107] on link "Launch eLearning module" at bounding box center [623, 107] width 155 height 24
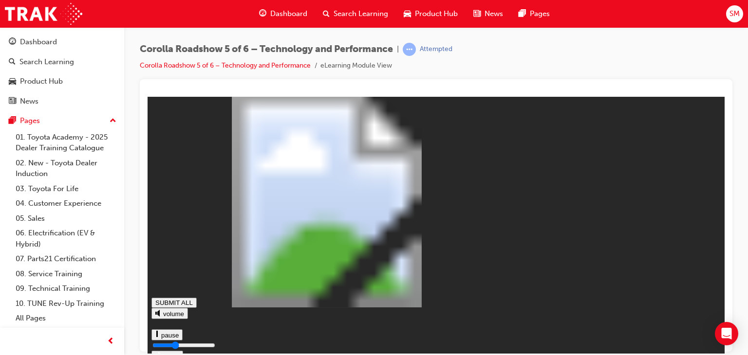
type input "0.376"
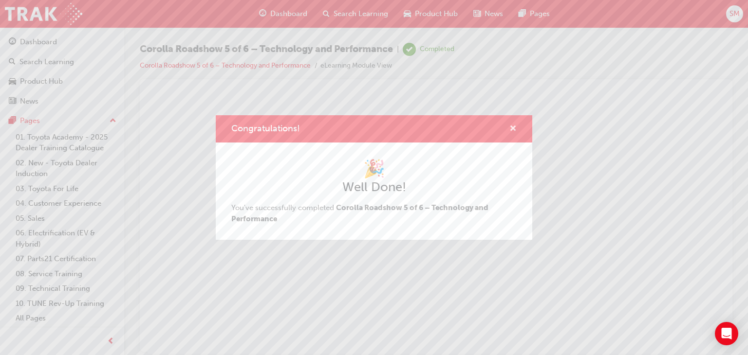
click at [513, 129] on span "cross-icon" at bounding box center [512, 129] width 7 height 9
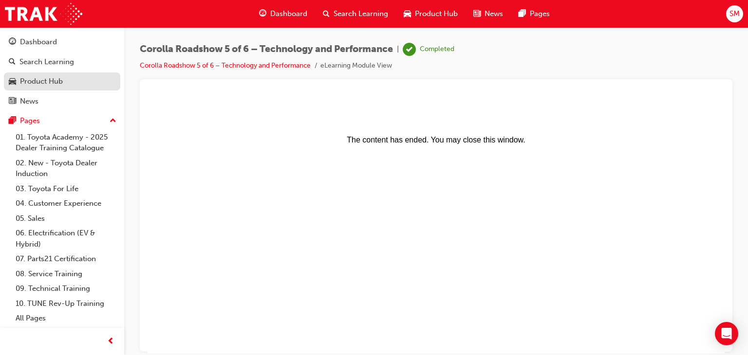
click at [74, 80] on div "Product Hub" at bounding box center [62, 81] width 107 height 12
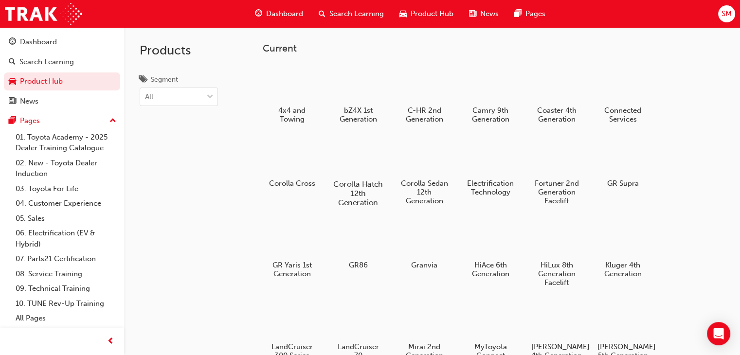
click at [358, 166] on div at bounding box center [358, 156] width 54 height 39
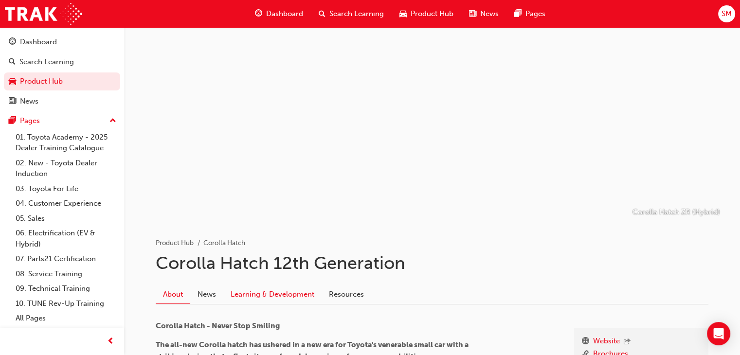
click at [286, 294] on link "Learning & Development" at bounding box center [272, 295] width 98 height 18
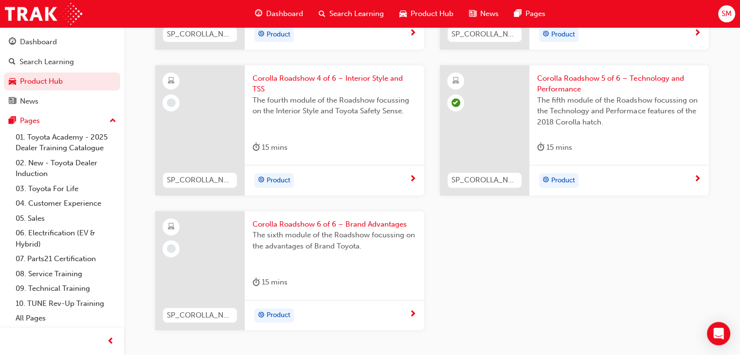
scroll to position [676, 0]
click at [286, 294] on div "Corolla Roadshow 6 of 6 – Brand Advantages The sixth module of the Roadshow foc…" at bounding box center [335, 254] width 180 height 89
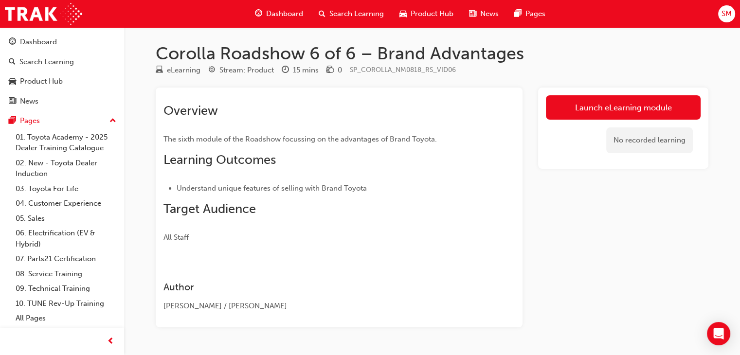
click at [600, 104] on link "Launch eLearning module" at bounding box center [623, 107] width 155 height 24
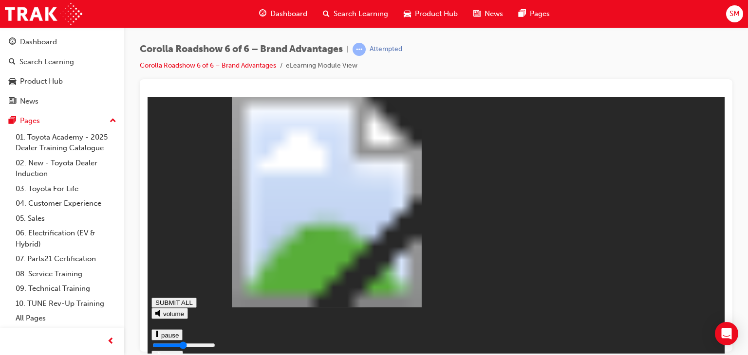
type input "0.509"
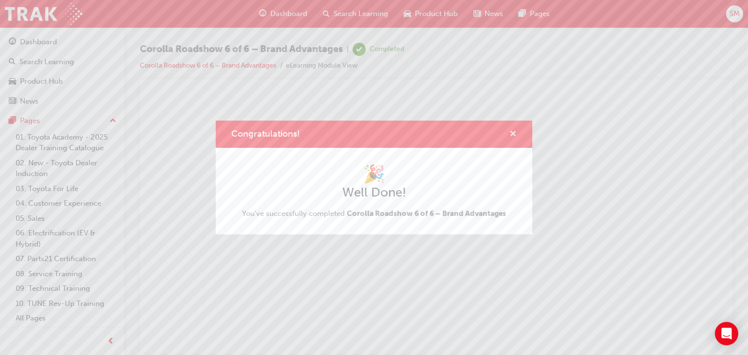
click at [513, 131] on span "cross-icon" at bounding box center [512, 134] width 7 height 9
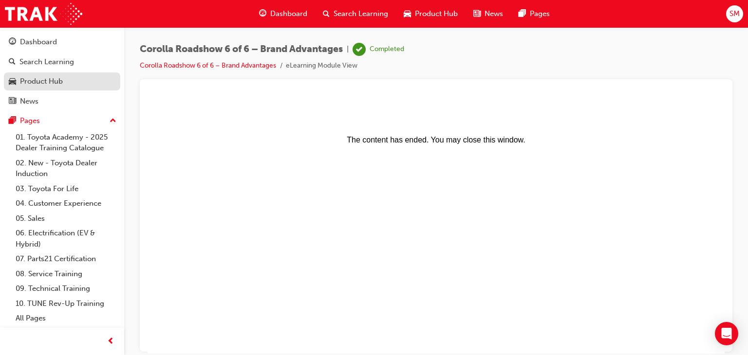
click at [75, 83] on div "Product Hub" at bounding box center [62, 81] width 107 height 12
